Goal: Download file/media

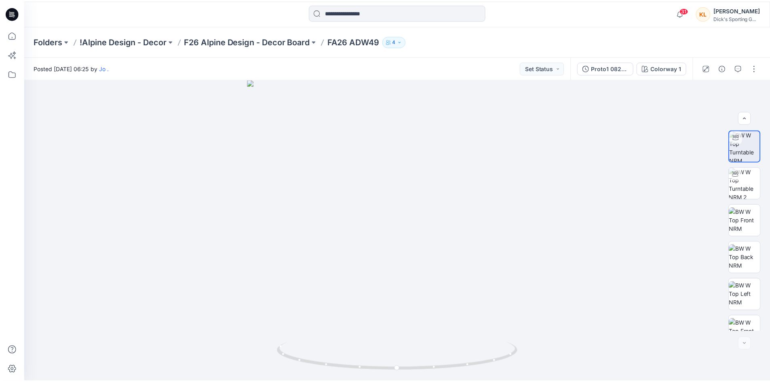
scroll to position [91, 0]
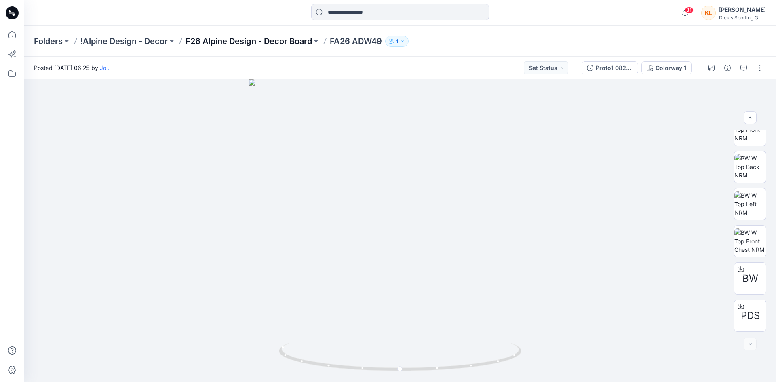
click at [266, 44] on p "F26 Alpine Design - Decor Board" at bounding box center [248, 41] width 126 height 11
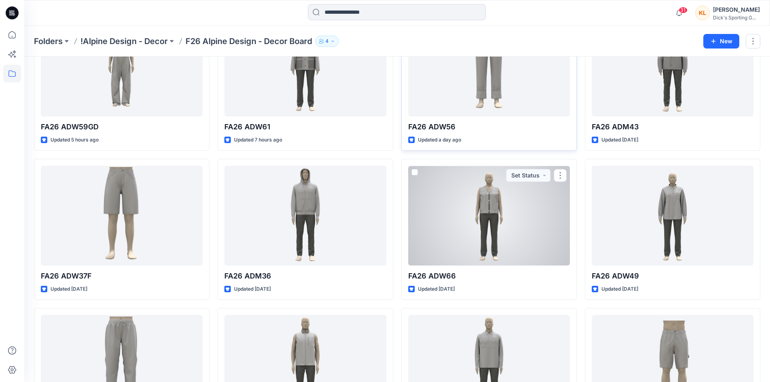
scroll to position [121, 0]
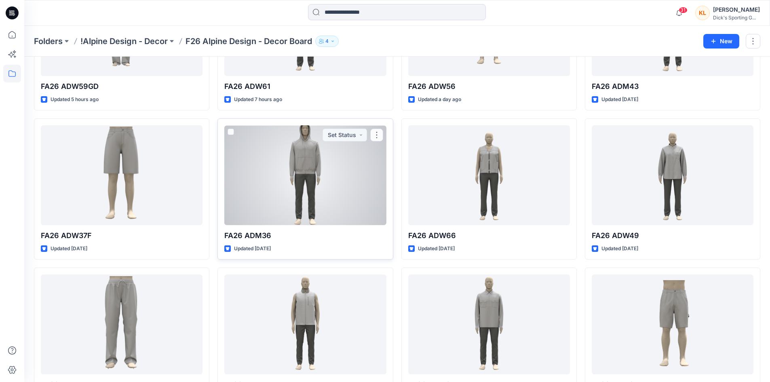
click at [354, 173] on div at bounding box center [305, 175] width 162 height 100
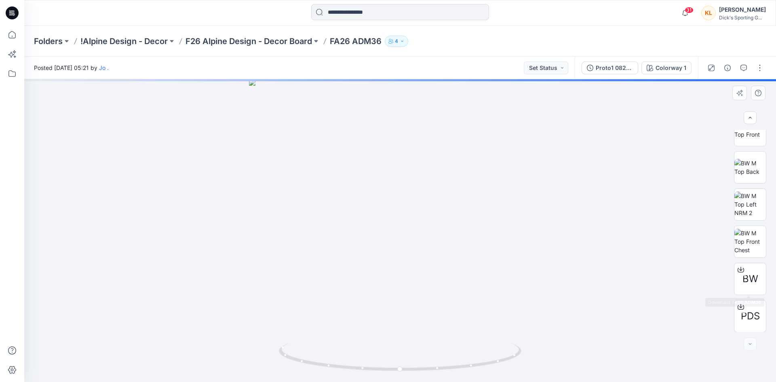
scroll to position [91, 0]
click at [743, 270] on div at bounding box center [740, 269] width 13 height 13
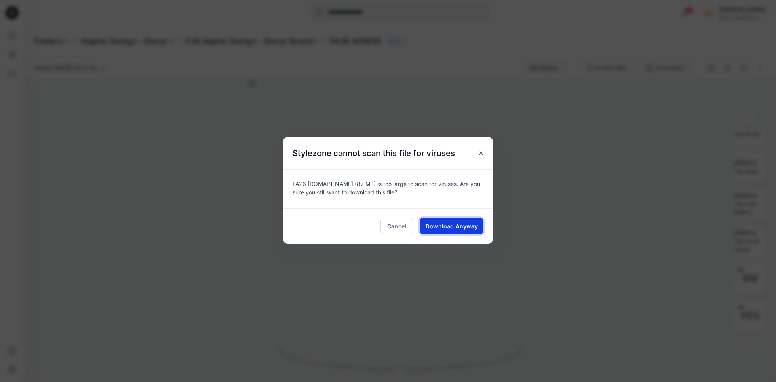
click at [444, 224] on span "Download Anyway" at bounding box center [451, 226] width 52 height 8
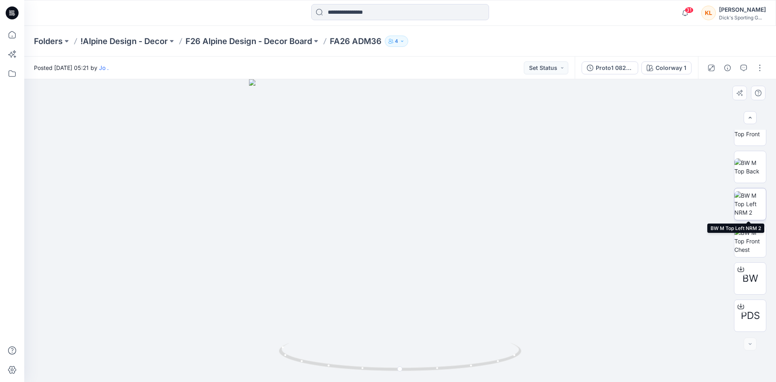
scroll to position [0, 0]
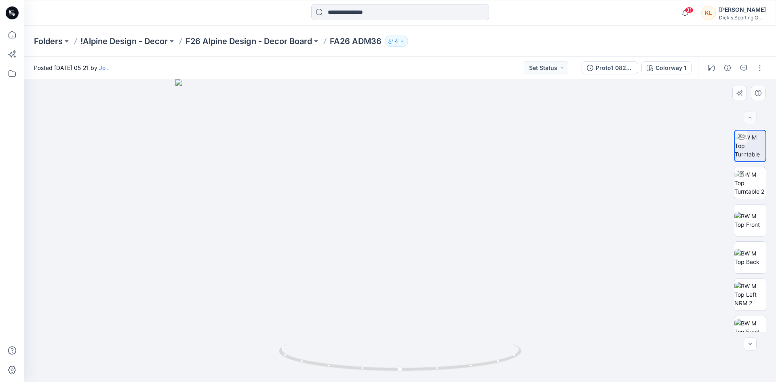
drag, startPoint x: 484, startPoint y: 138, endPoint x: 493, endPoint y: 213, distance: 75.2
click at [493, 213] on img at bounding box center [399, 230] width 449 height 303
